Goal: Check status: Check status

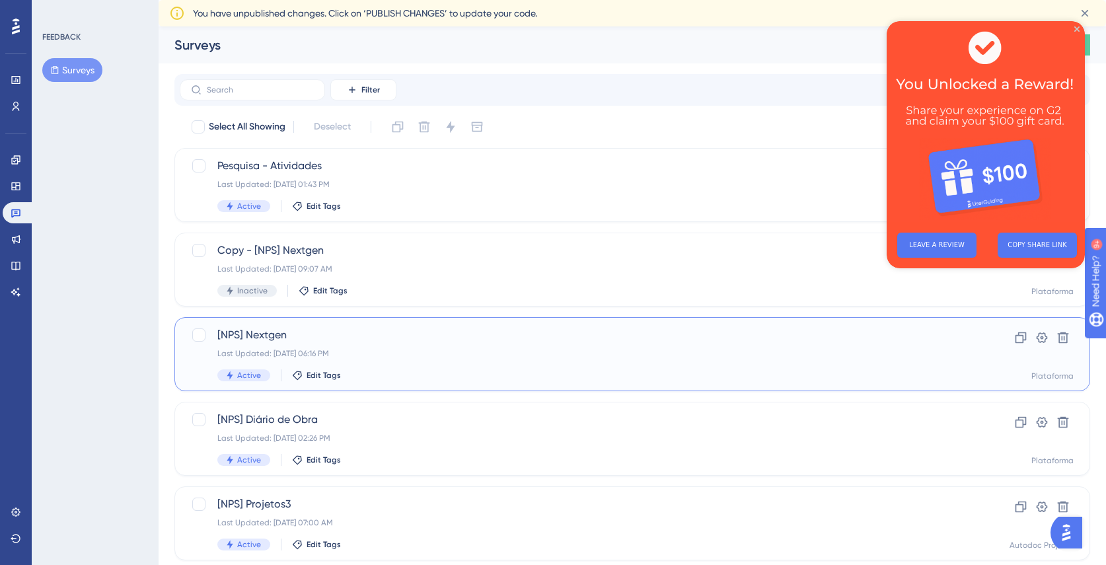
click at [434, 362] on div "[NPS] Nextgen Last Updated: [DATE] 06:16 PM Active Edit Tags" at bounding box center [579, 354] width 724 height 54
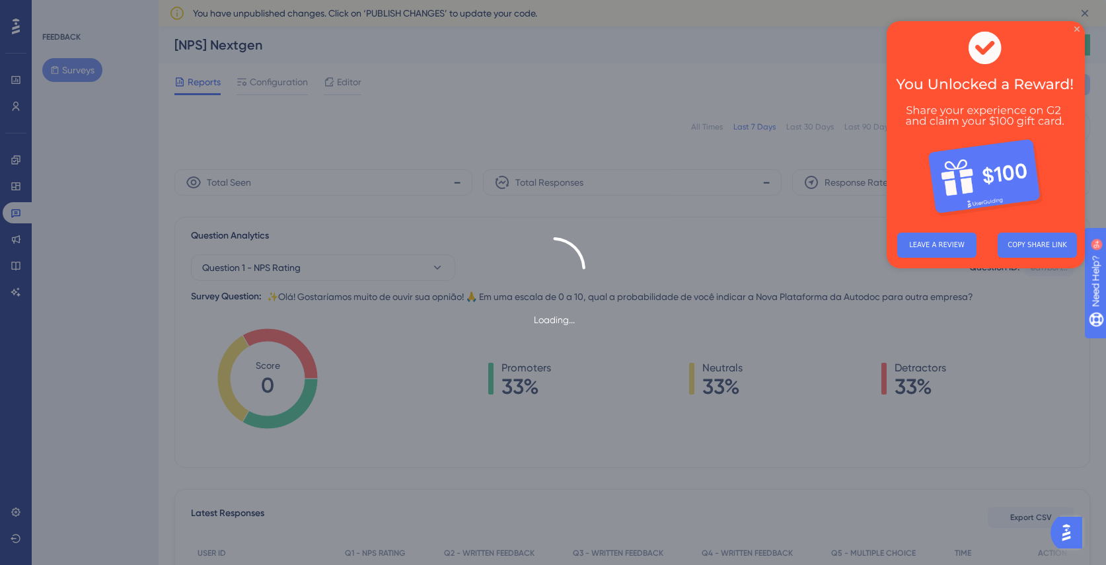
click at [1075, 30] on icon "Close Preview" at bounding box center [1076, 28] width 5 height 5
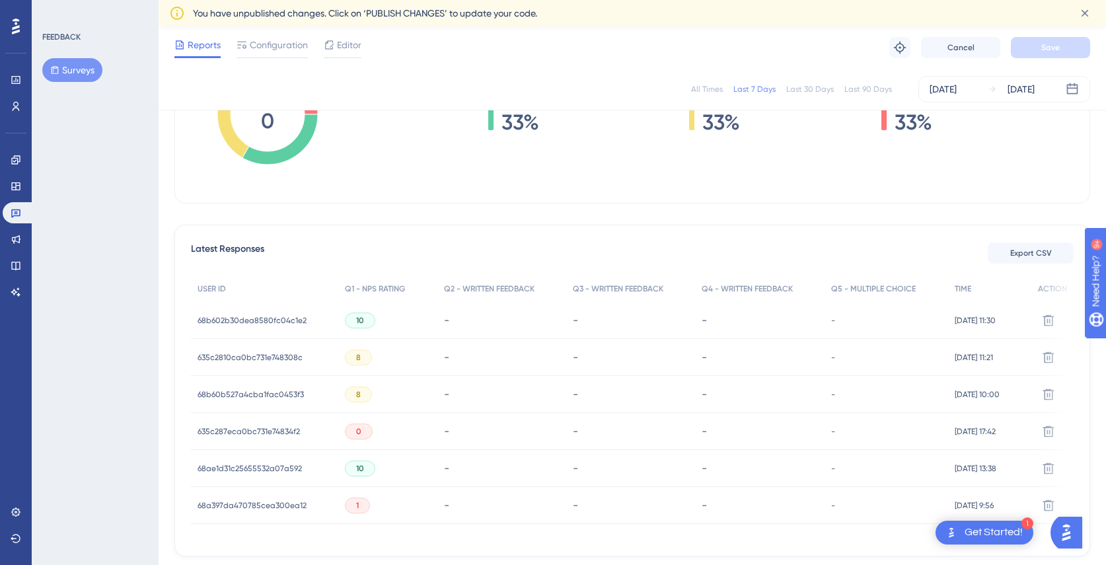
scroll to position [324, 0]
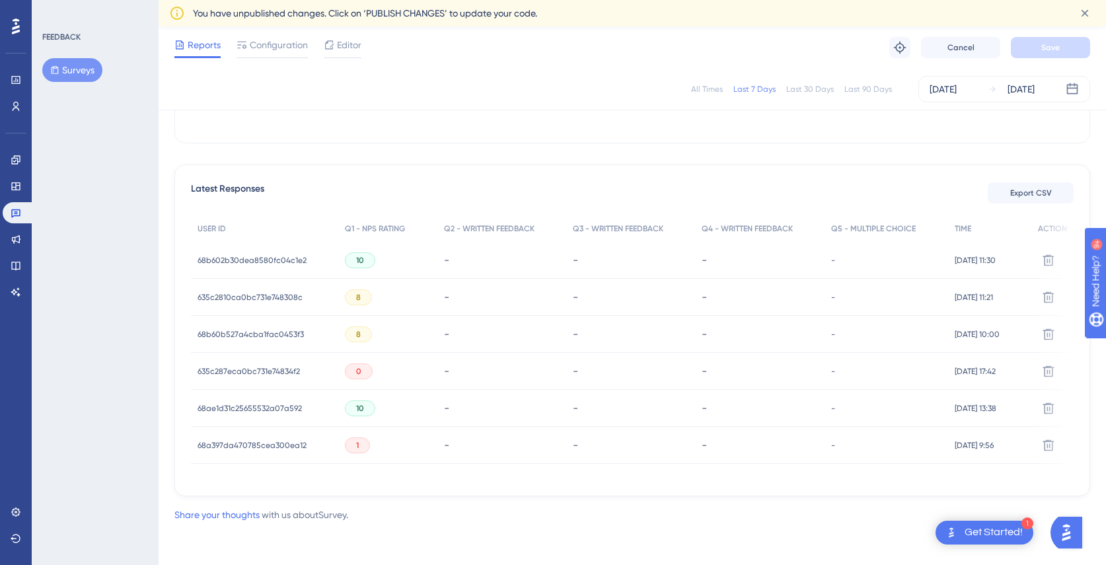
click at [272, 258] on span "68b602b30dea8580fc04c1e2" at bounding box center [252, 260] width 109 height 11
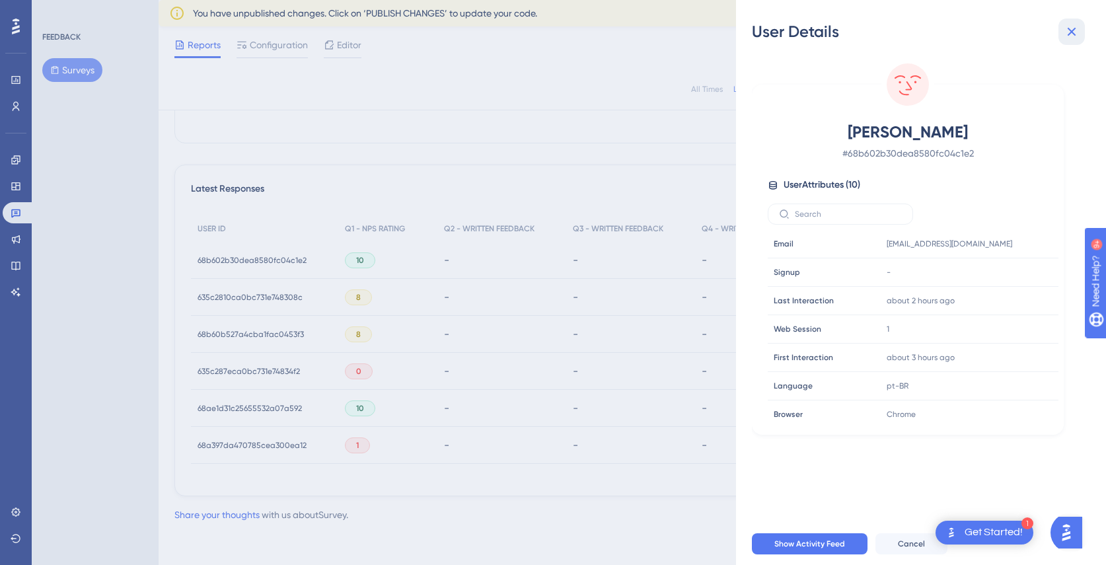
click at [1077, 28] on icon at bounding box center [1072, 32] width 16 height 16
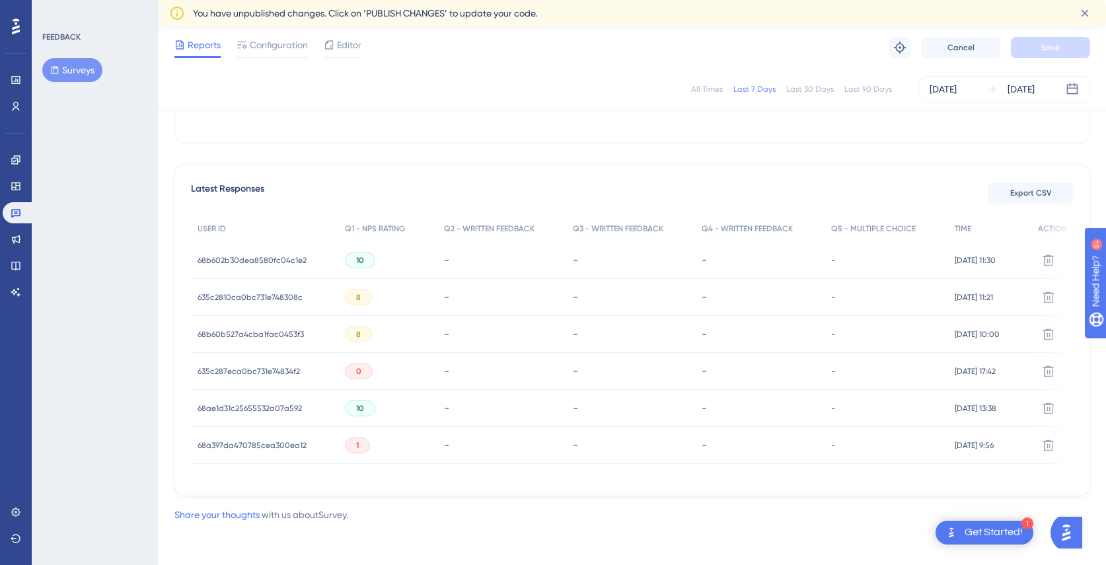
click at [229, 294] on span "635c2810ca0bc731e748308c" at bounding box center [250, 297] width 105 height 11
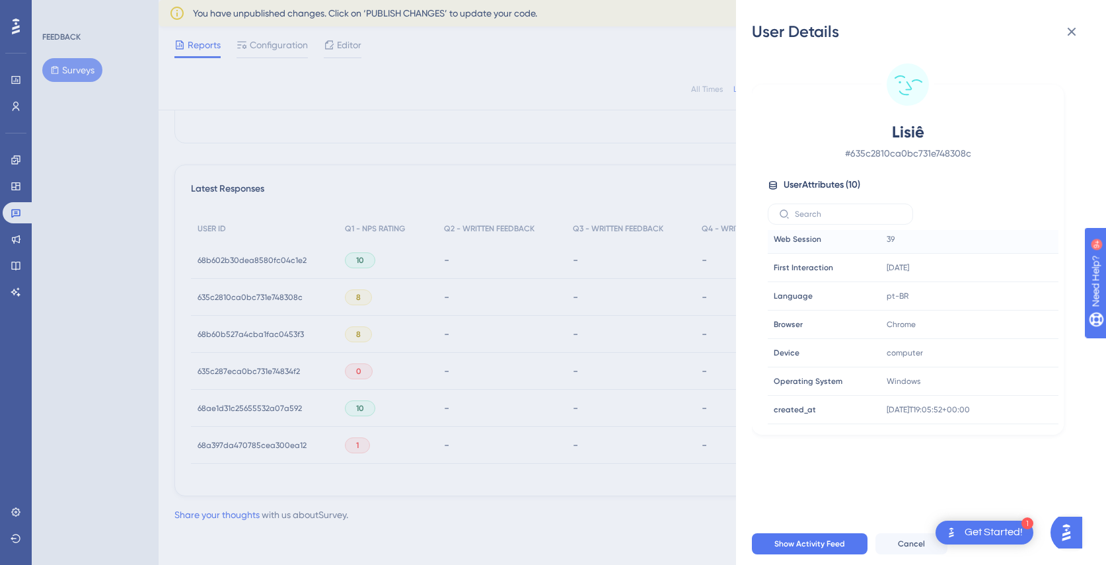
scroll to position [0, 0]
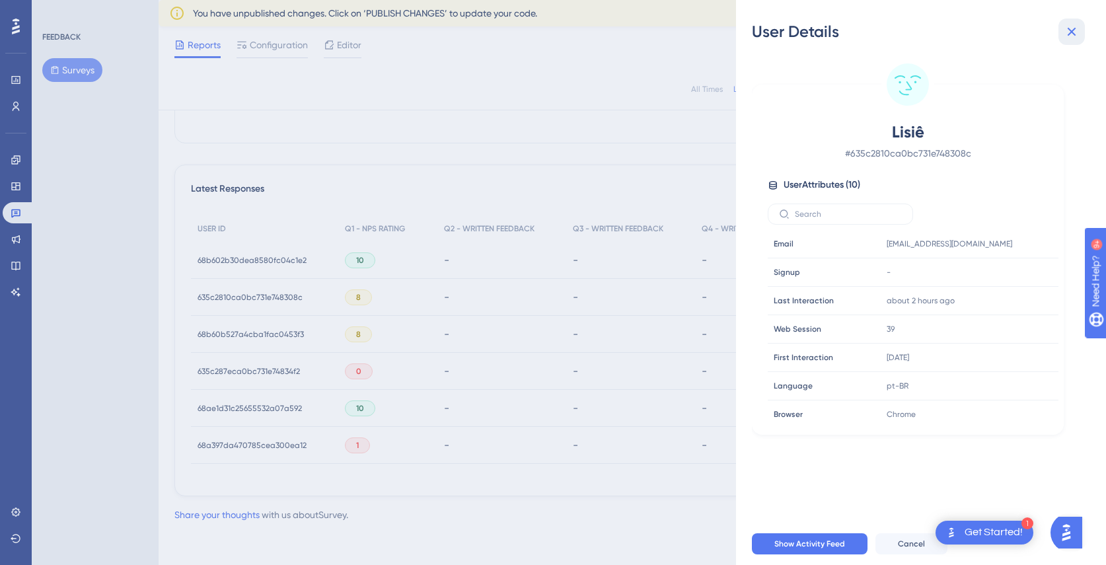
click at [1072, 29] on icon at bounding box center [1072, 32] width 16 height 16
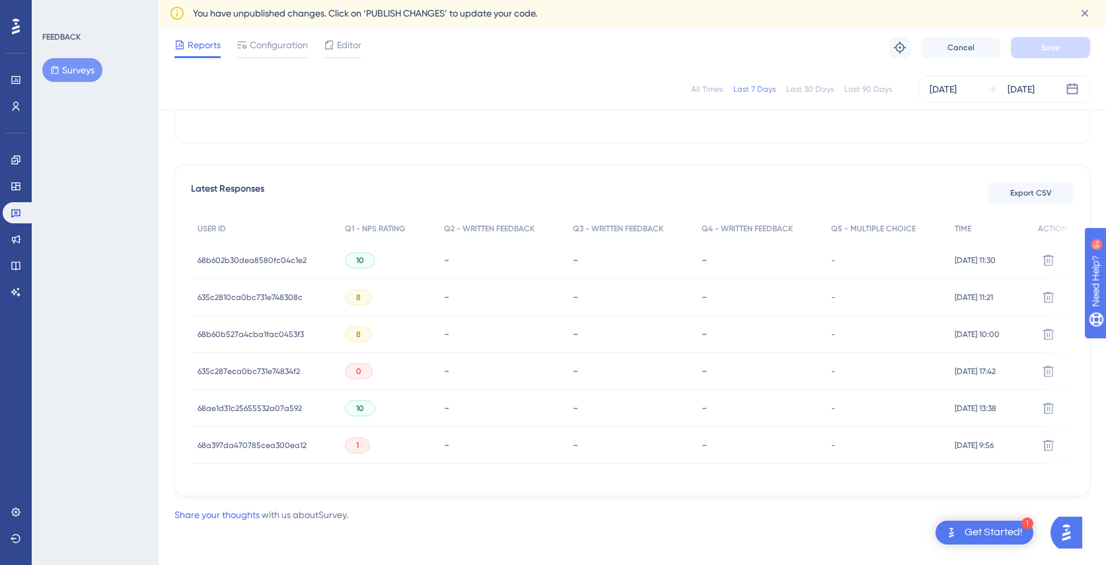
click at [279, 329] on span "68b60b527a4cba1fac0453f3" at bounding box center [251, 334] width 106 height 11
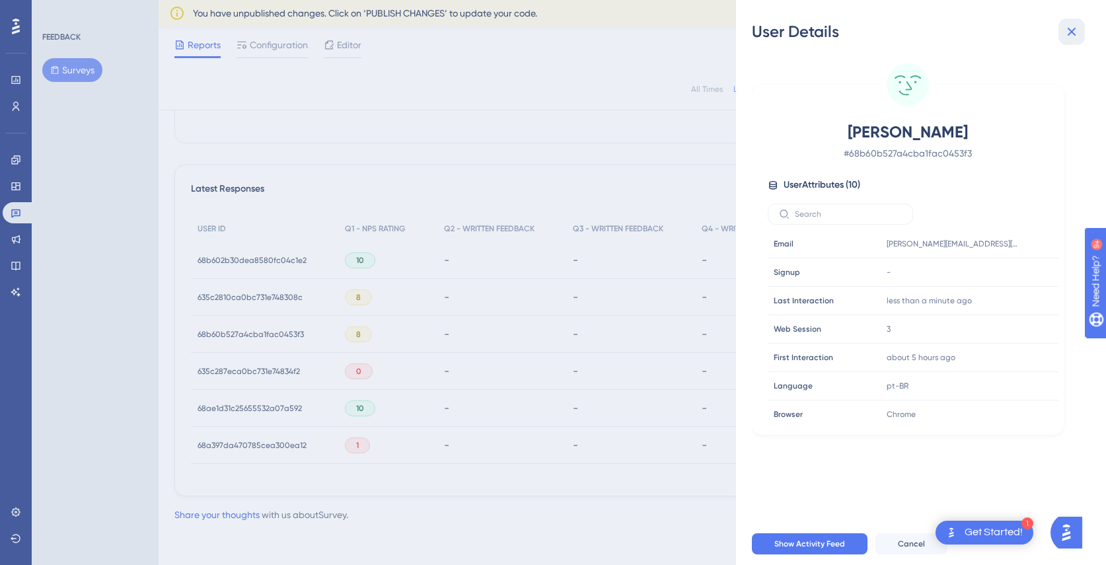
click at [1072, 31] on icon at bounding box center [1072, 32] width 9 height 9
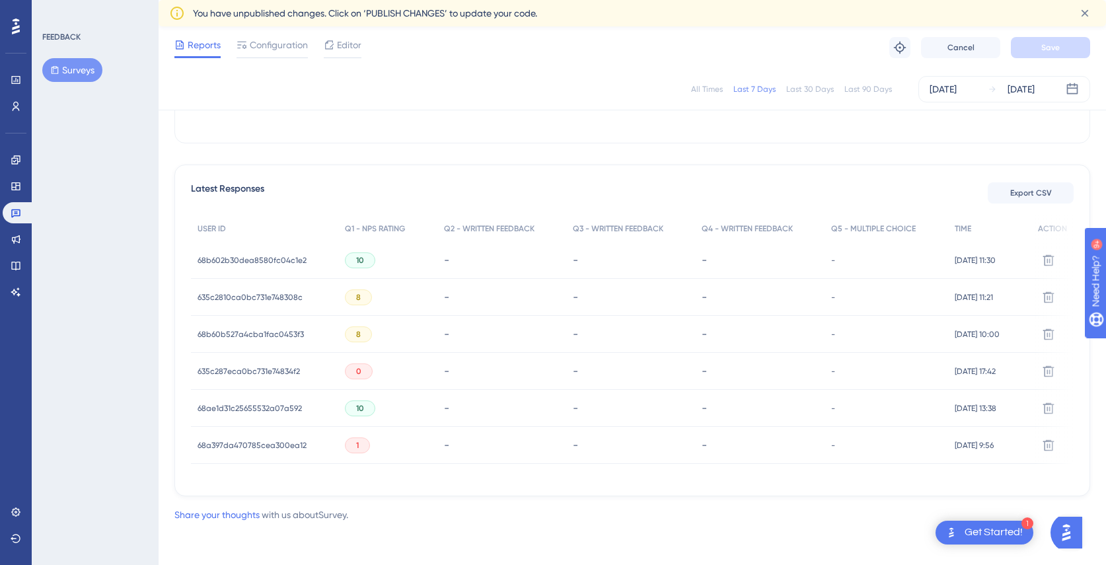
click at [227, 366] on span "635c287eca0bc731e74834f2" at bounding box center [249, 371] width 102 height 11
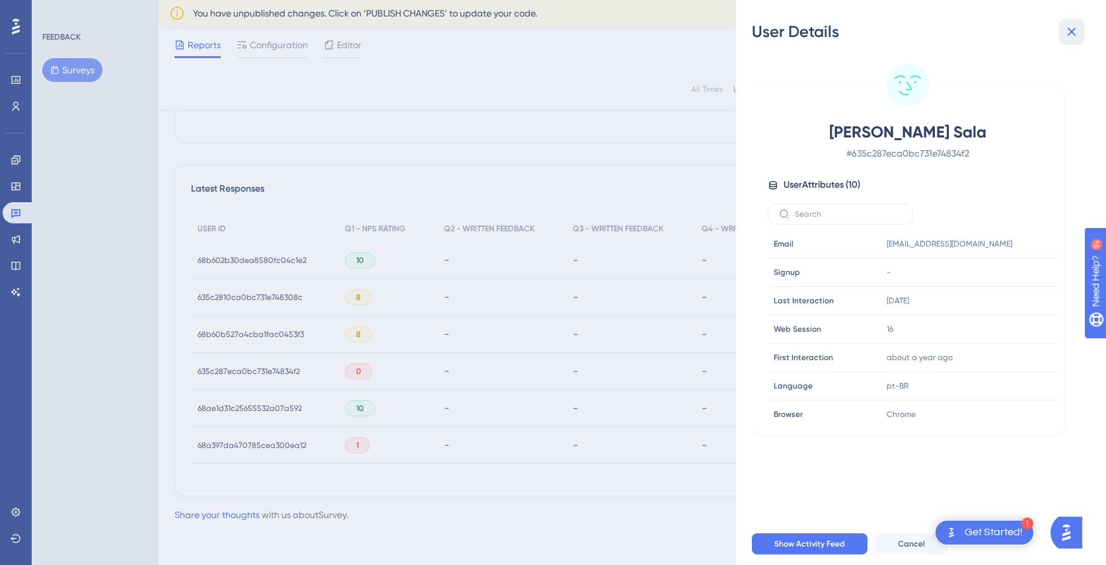
click at [1070, 32] on icon at bounding box center [1072, 32] width 9 height 9
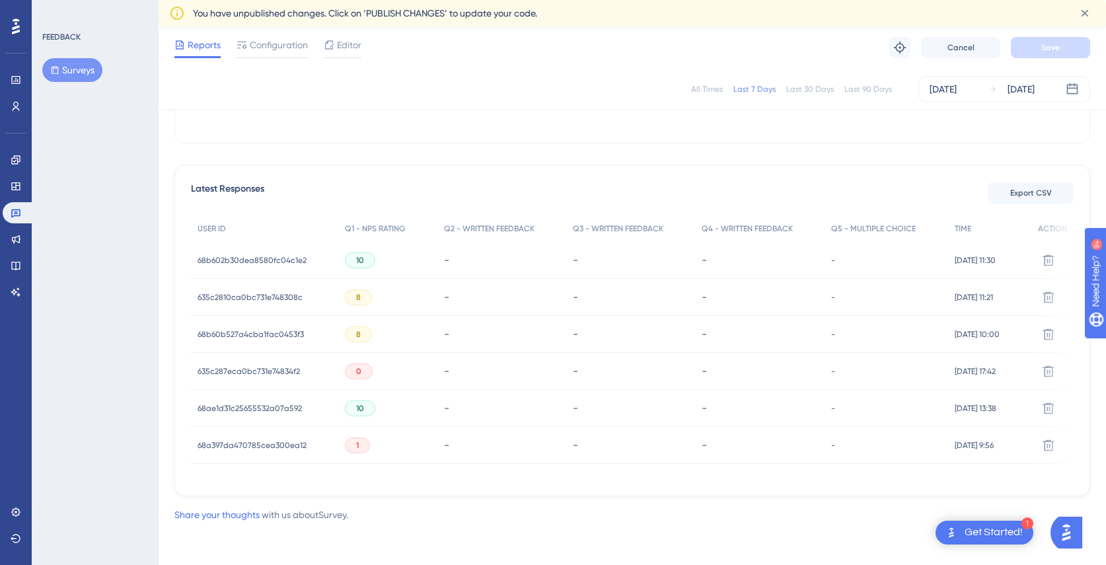
click at [236, 440] on span "68a397da470785cea300ea12" at bounding box center [252, 445] width 109 height 11
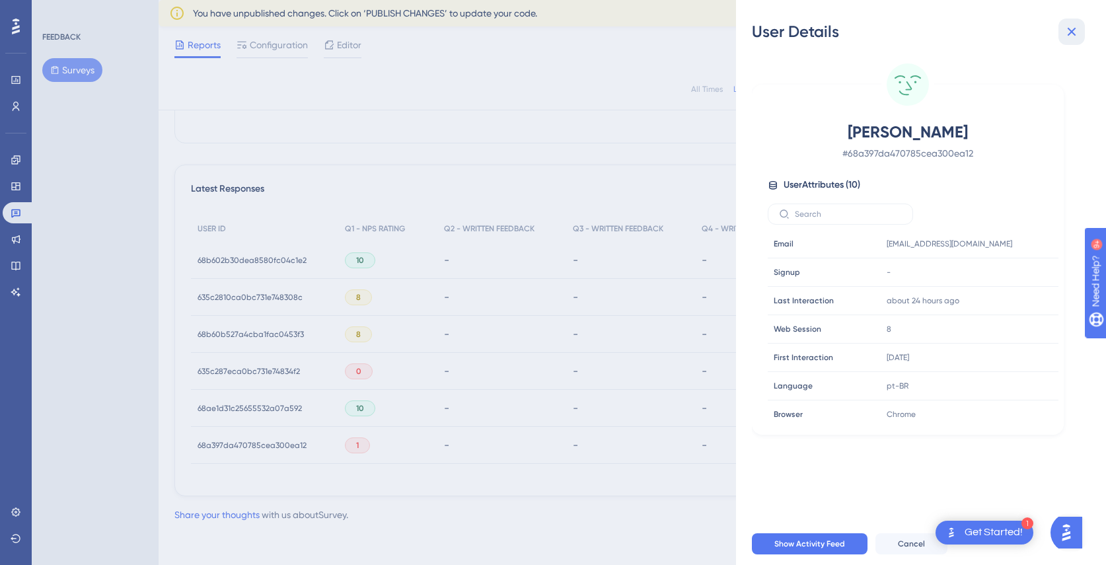
click at [1070, 32] on icon at bounding box center [1072, 32] width 16 height 16
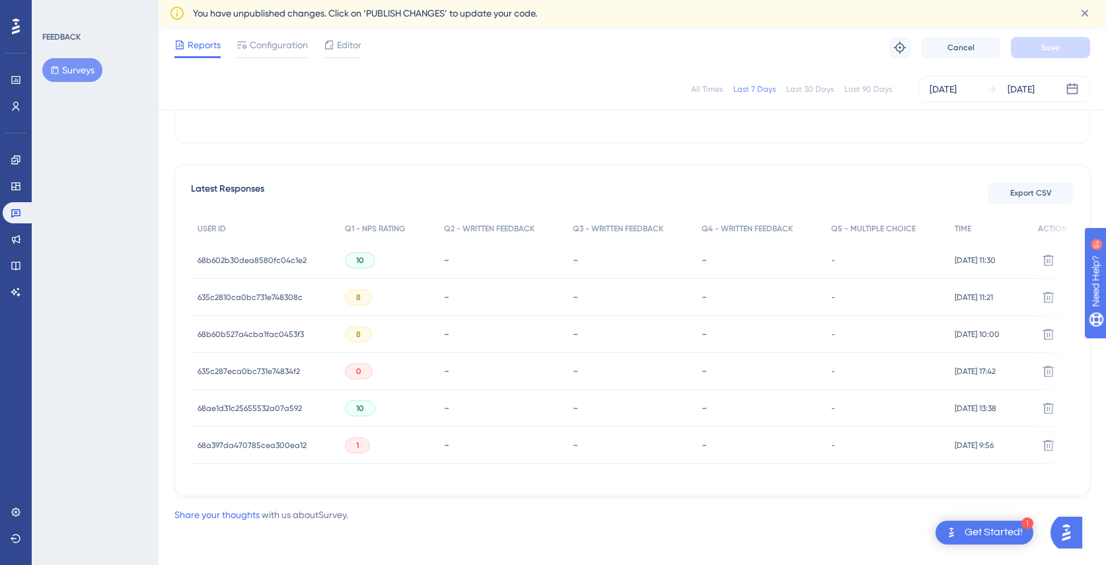
click at [805, 89] on div "Last 30 Days" at bounding box center [810, 89] width 48 height 11
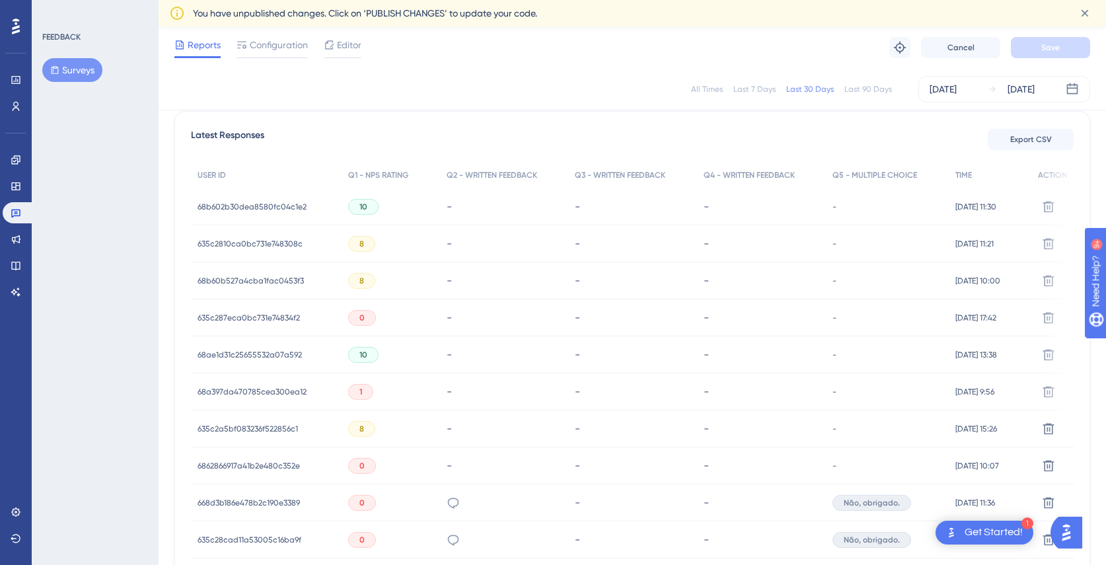
scroll to position [380, 0]
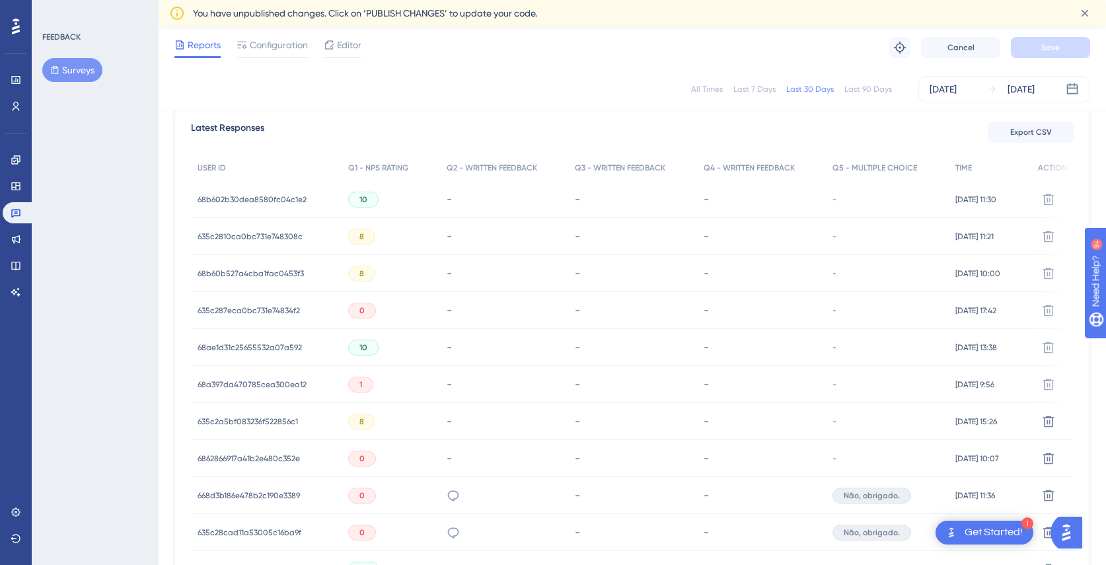
click at [229, 461] on span "6862866917a41b2e480c352e" at bounding box center [249, 458] width 102 height 11
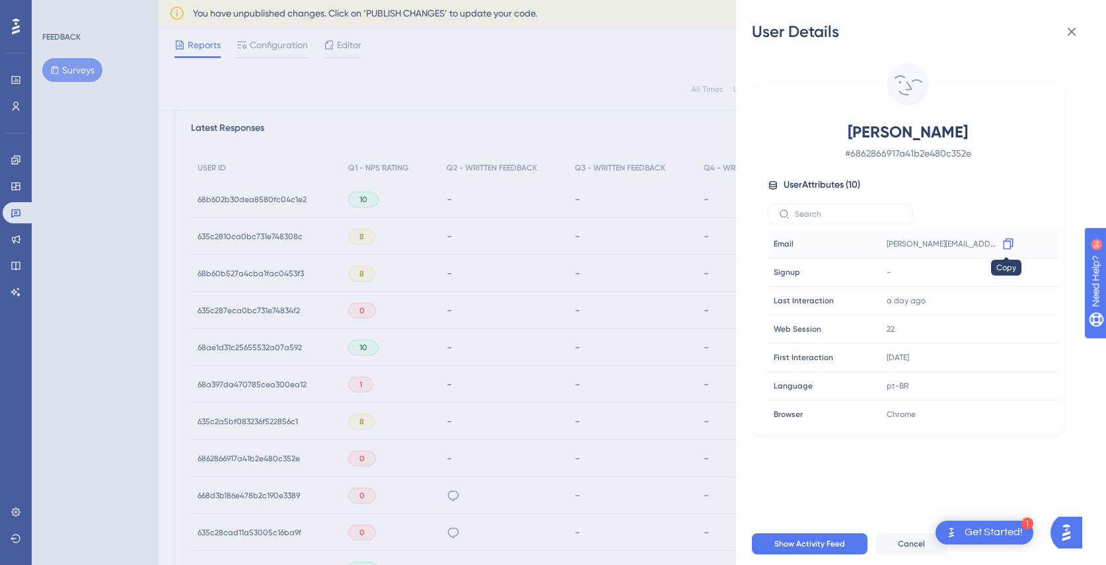
click at [1008, 241] on icon at bounding box center [1008, 244] width 10 height 11
click at [1067, 35] on icon at bounding box center [1072, 32] width 16 height 16
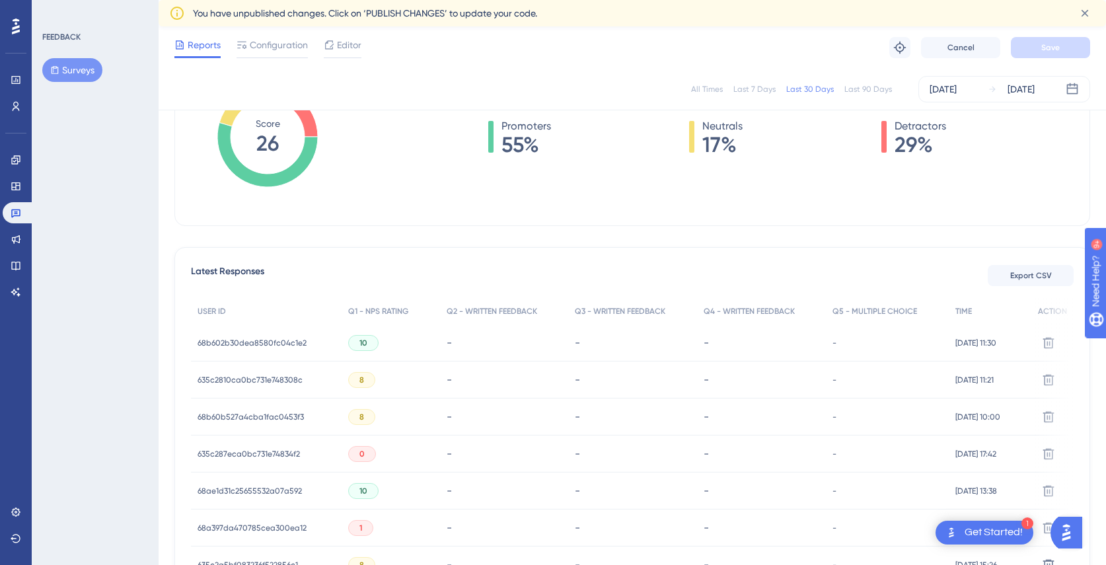
scroll to position [0, 0]
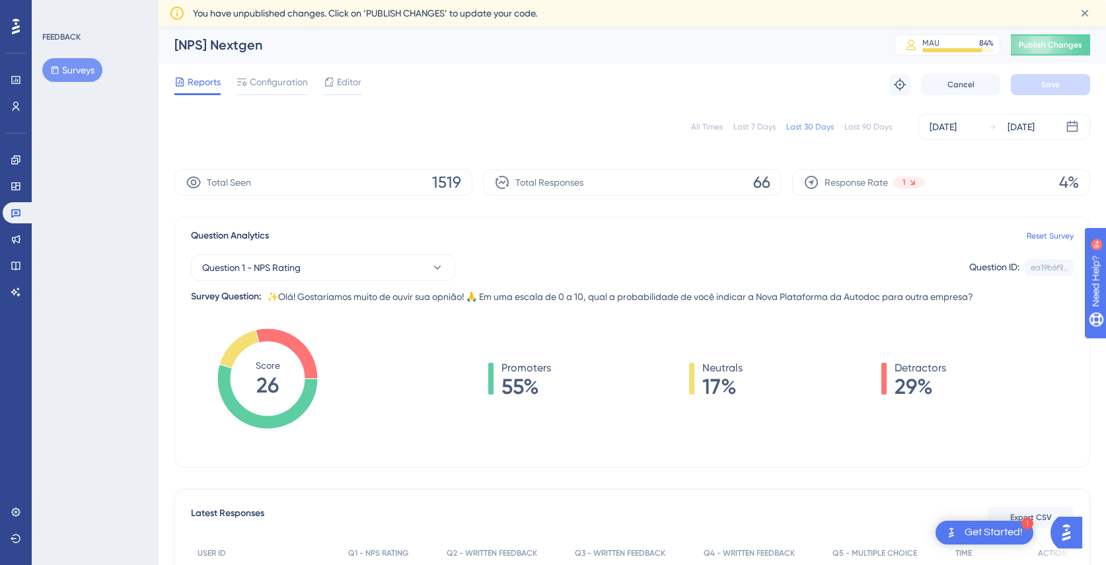
click at [860, 126] on div "Last 90 Days" at bounding box center [868, 127] width 48 height 11
click at [806, 131] on div "Last 30 Days" at bounding box center [810, 127] width 48 height 11
click at [759, 123] on div "Last 7 Days" at bounding box center [754, 127] width 42 height 11
click at [708, 128] on div "All Times" at bounding box center [707, 127] width 32 height 11
